Goal: Check status: Check status

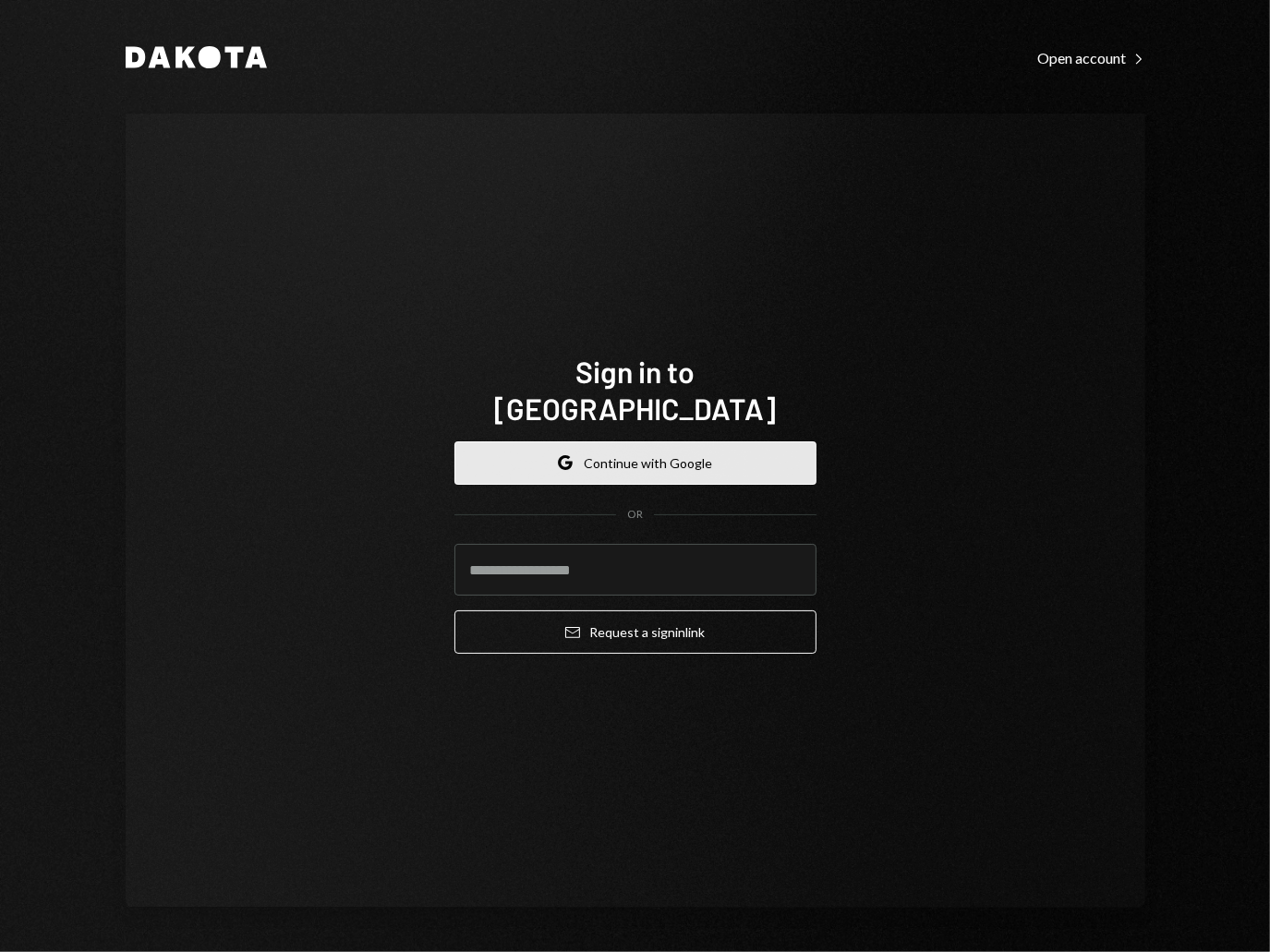
click at [630, 446] on button "Google Continue with Google" at bounding box center [635, 463] width 362 height 44
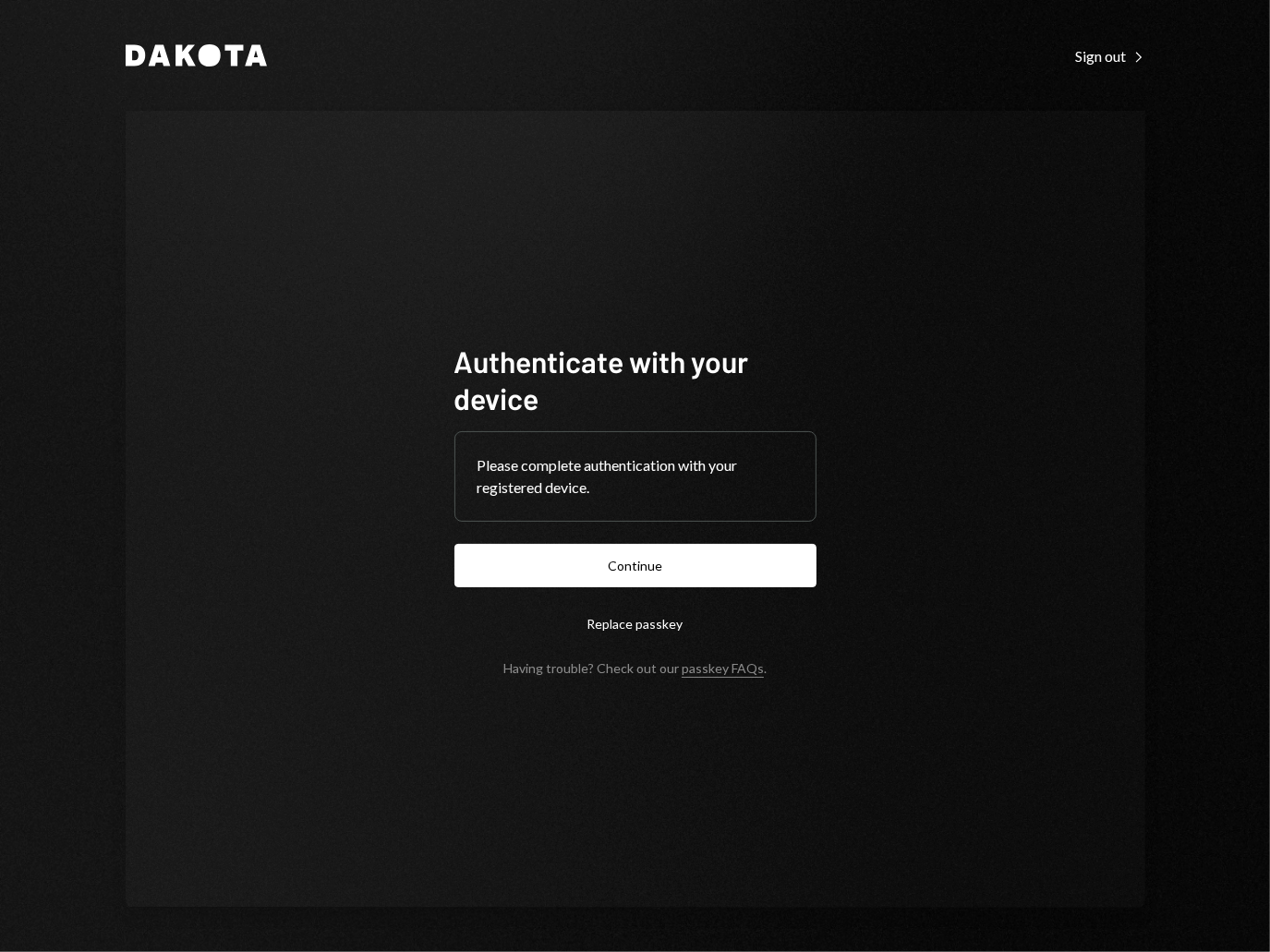
click at [643, 562] on button "Continue" at bounding box center [635, 566] width 362 height 44
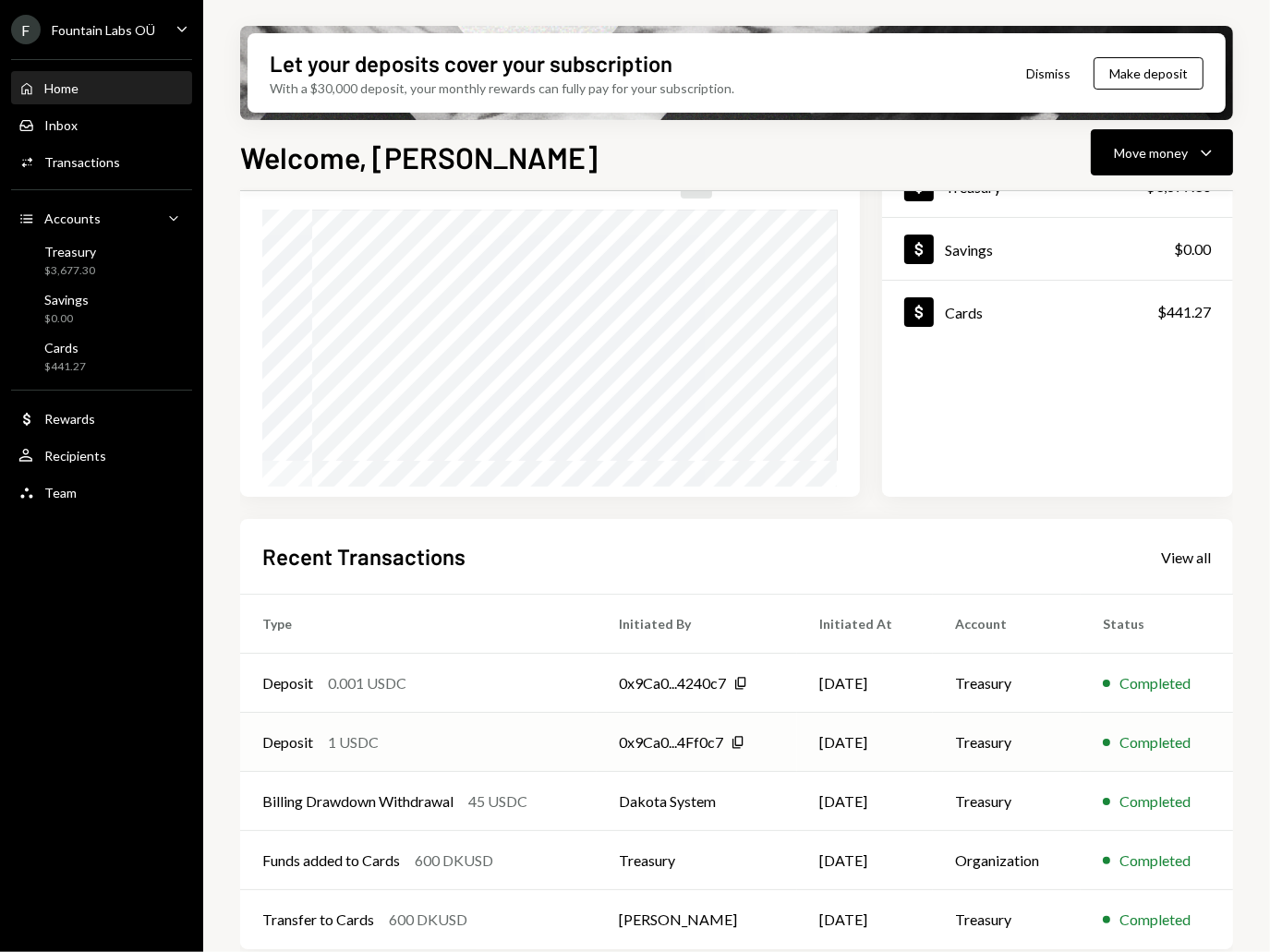
scroll to position [161, 0]
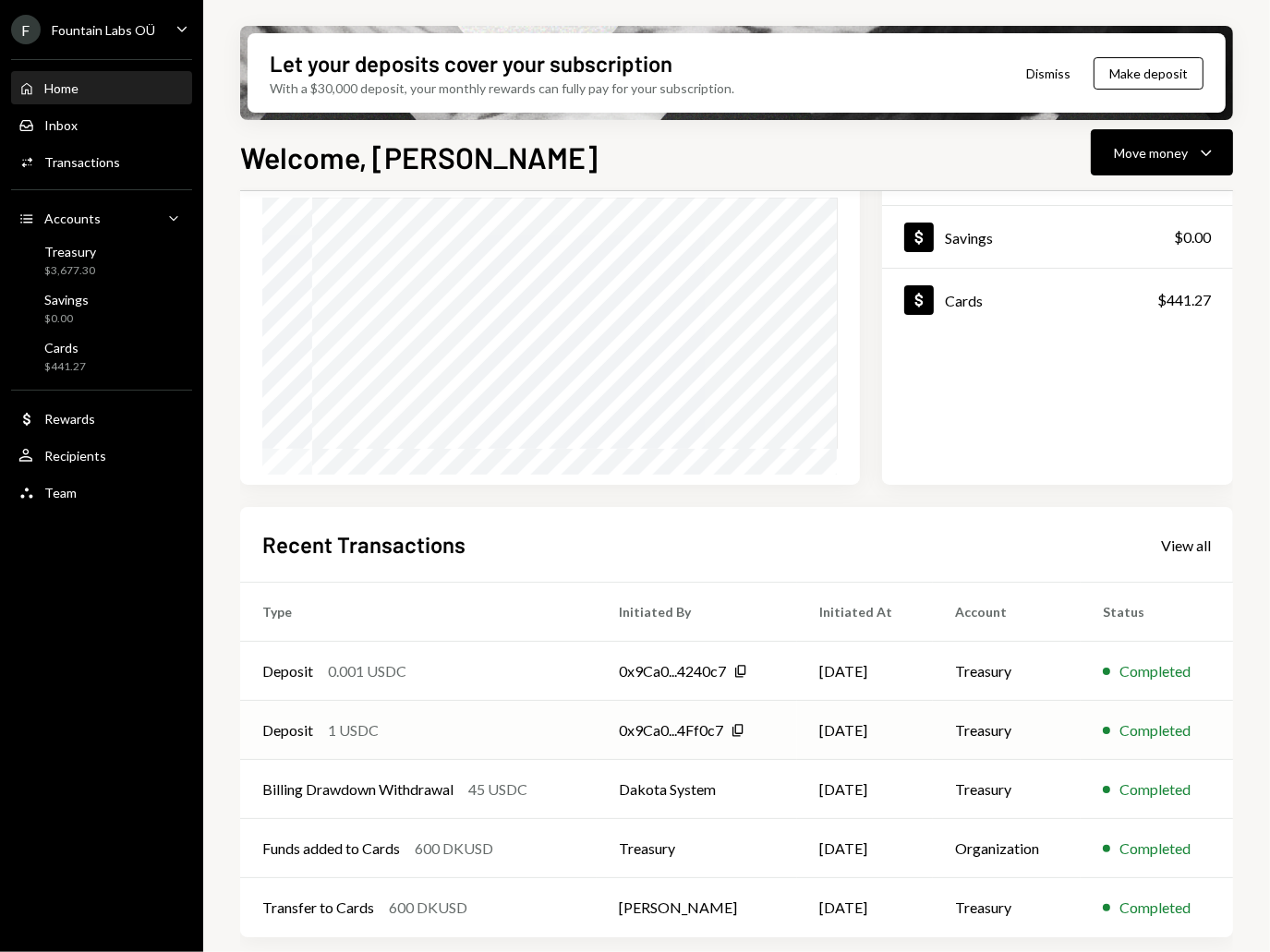
click at [663, 726] on div "0x9Ca0...4Ff0c7" at bounding box center [671, 730] width 104 height 22
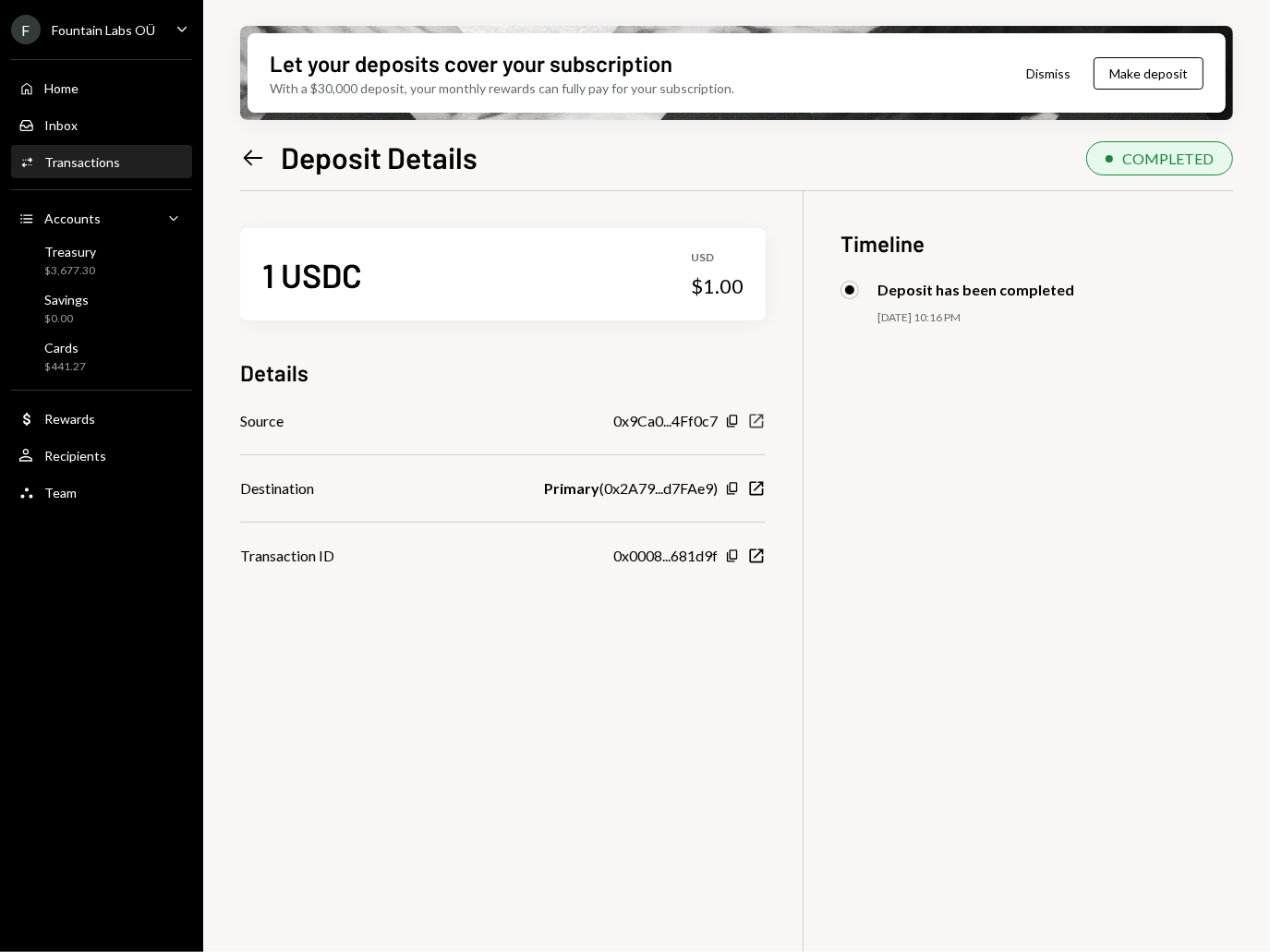
click at [759, 422] on icon "New Window" at bounding box center [757, 421] width 19 height 19
click at [83, 257] on div "Treasury" at bounding box center [70, 252] width 52 height 16
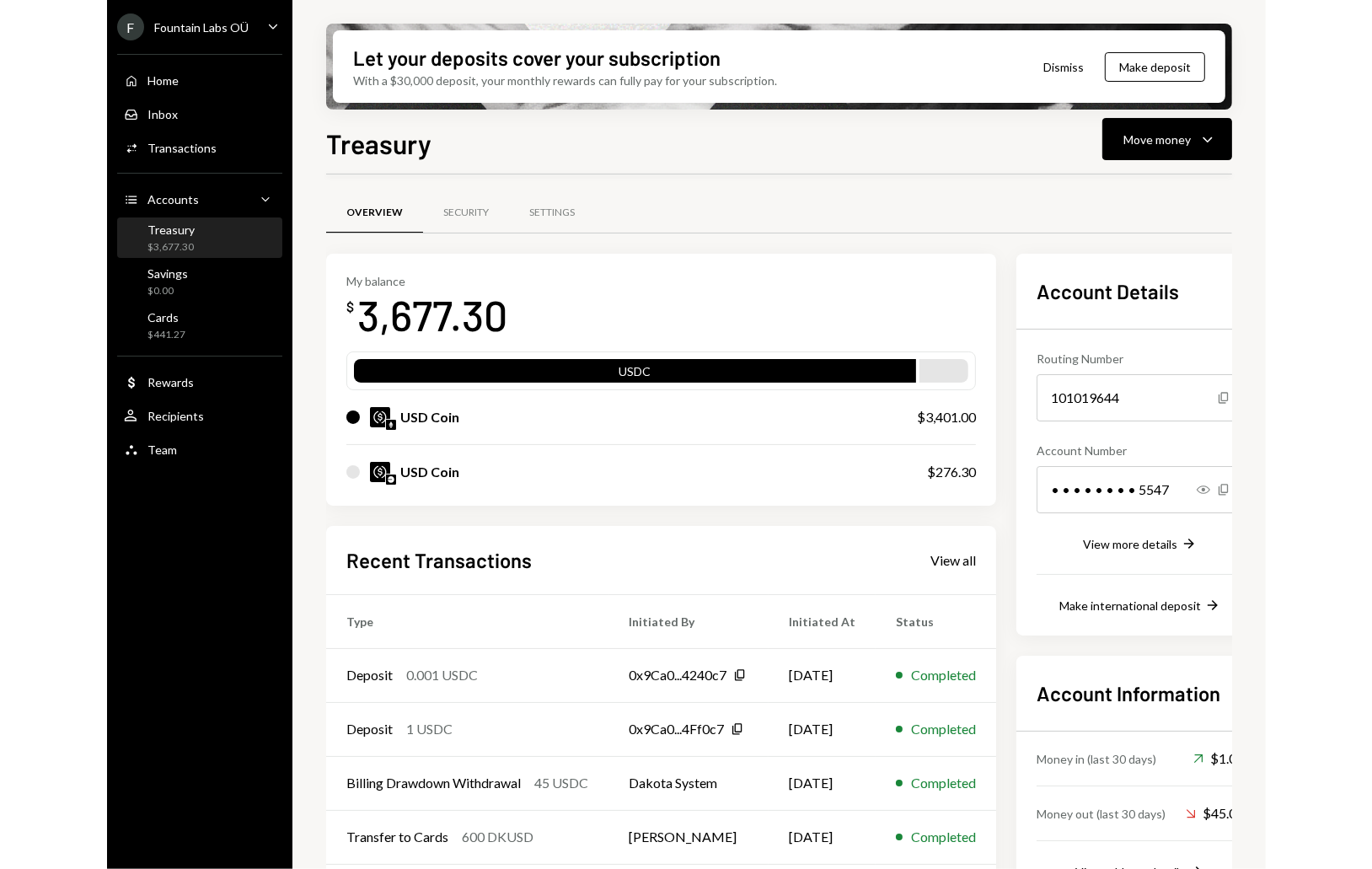
scroll to position [61, 0]
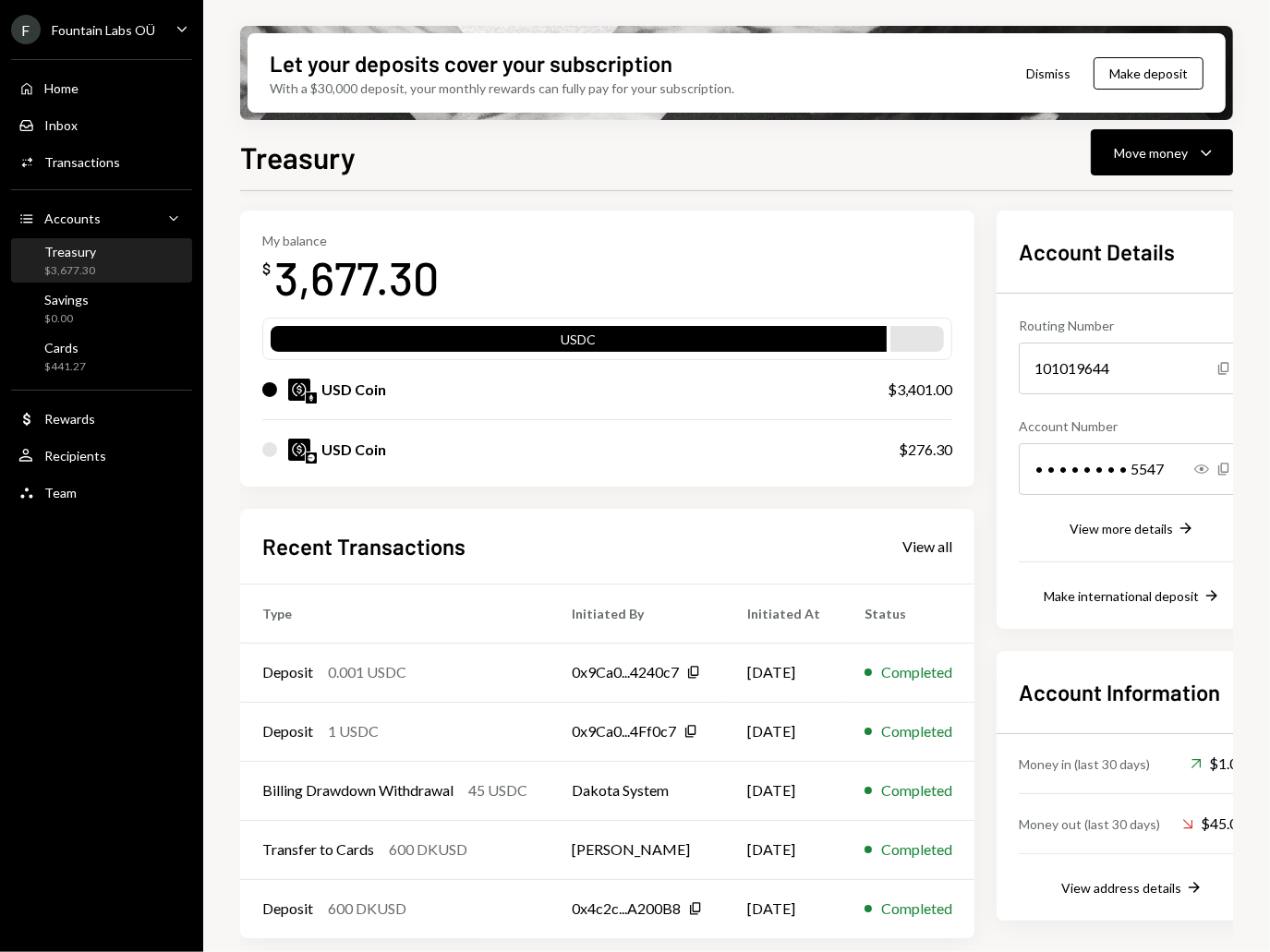
click at [1245, 28] on div "Let your deposits cover your subscription With a $30,000 deposit, your monthly …" at bounding box center [736, 476] width 1067 height 952
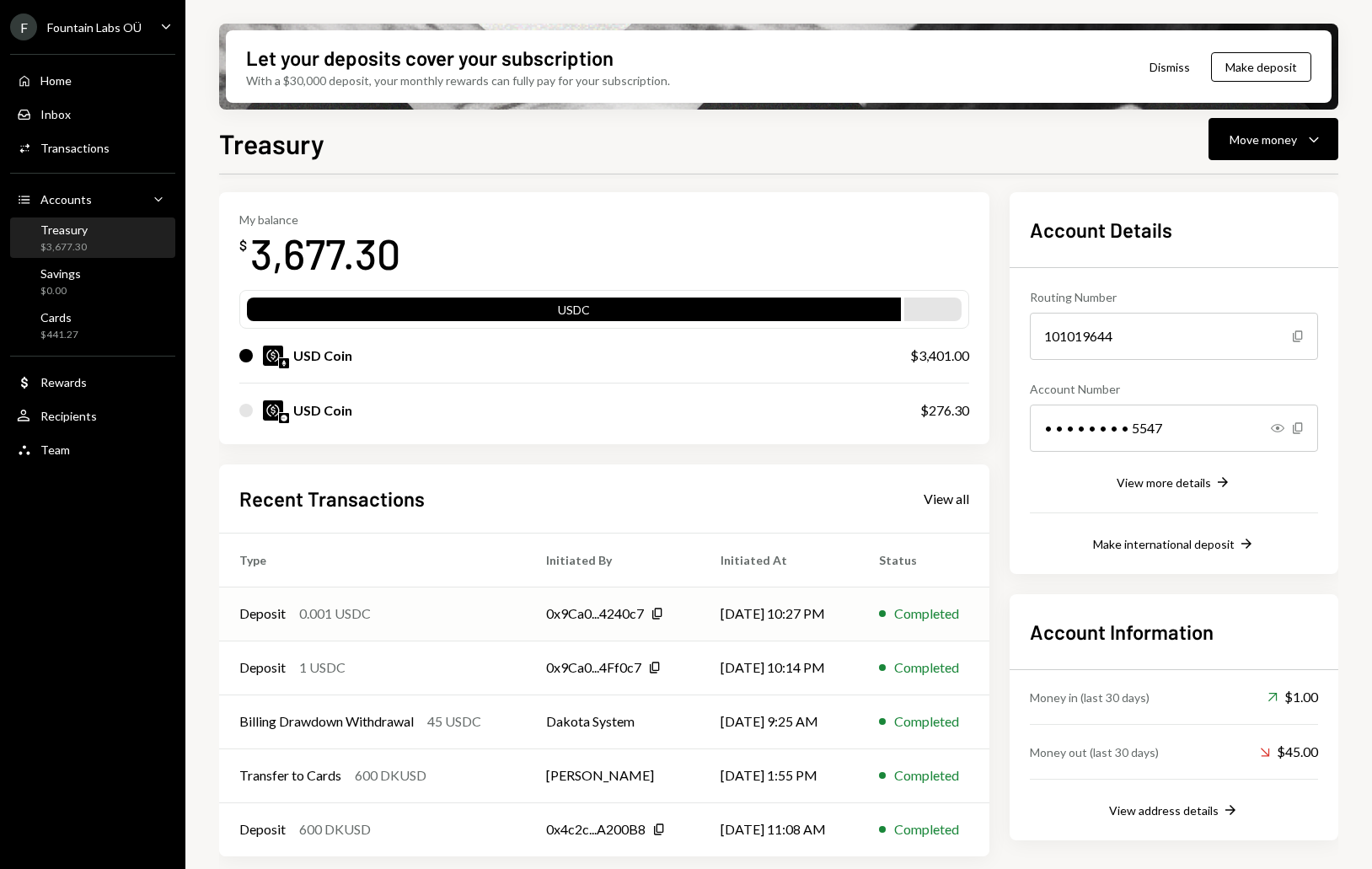
click at [596, 618] on div "0x9Ca0...4240c7" at bounding box center [594, 613] width 98 height 20
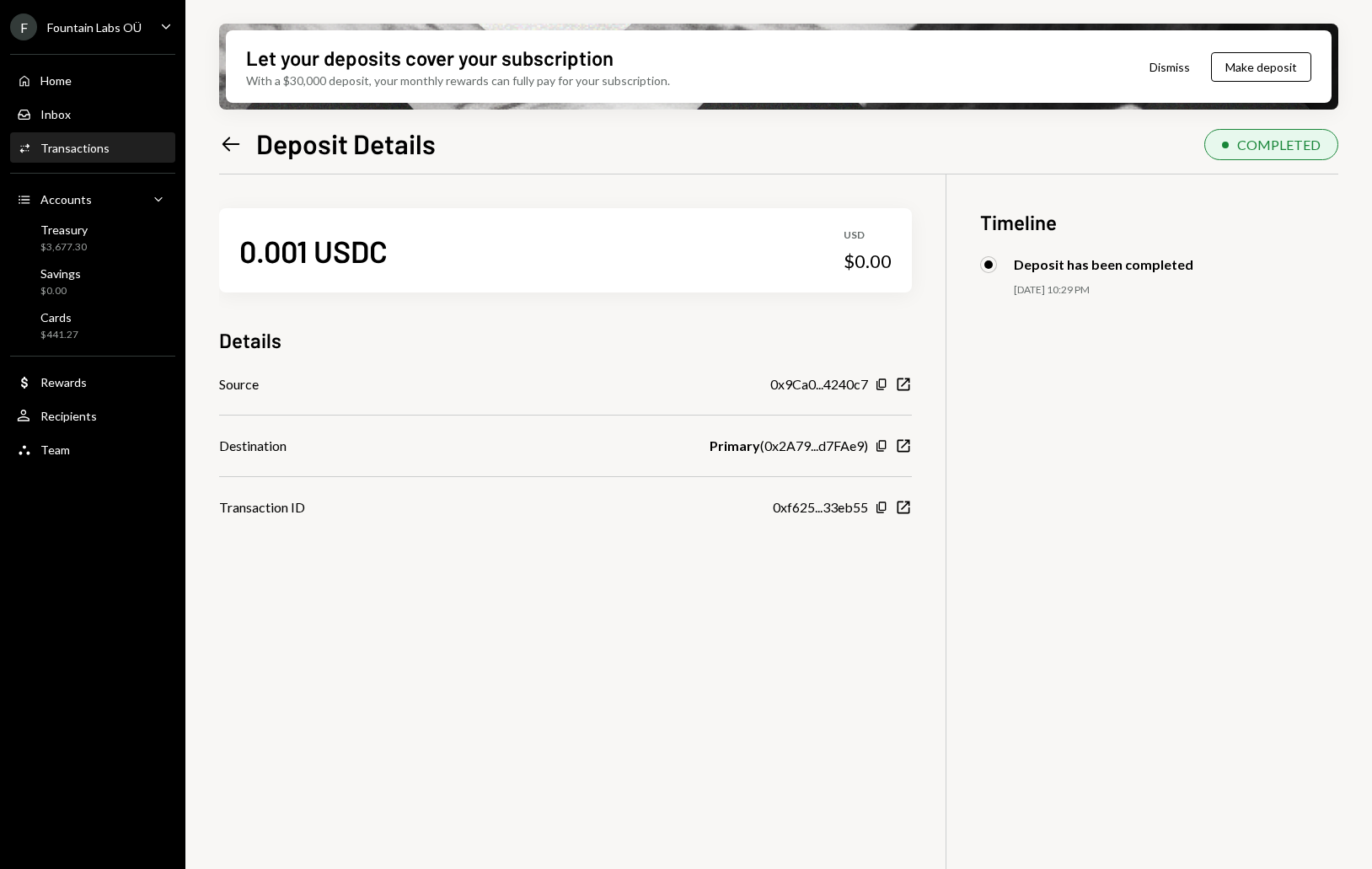
click at [629, 647] on div "0.001 USDC USD $0.00 Details Source 0x9Ca0...4240c7 Copy New Window Destination…" at bounding box center [779, 609] width 1119 height 869
